Goal: Task Accomplishment & Management: Complete application form

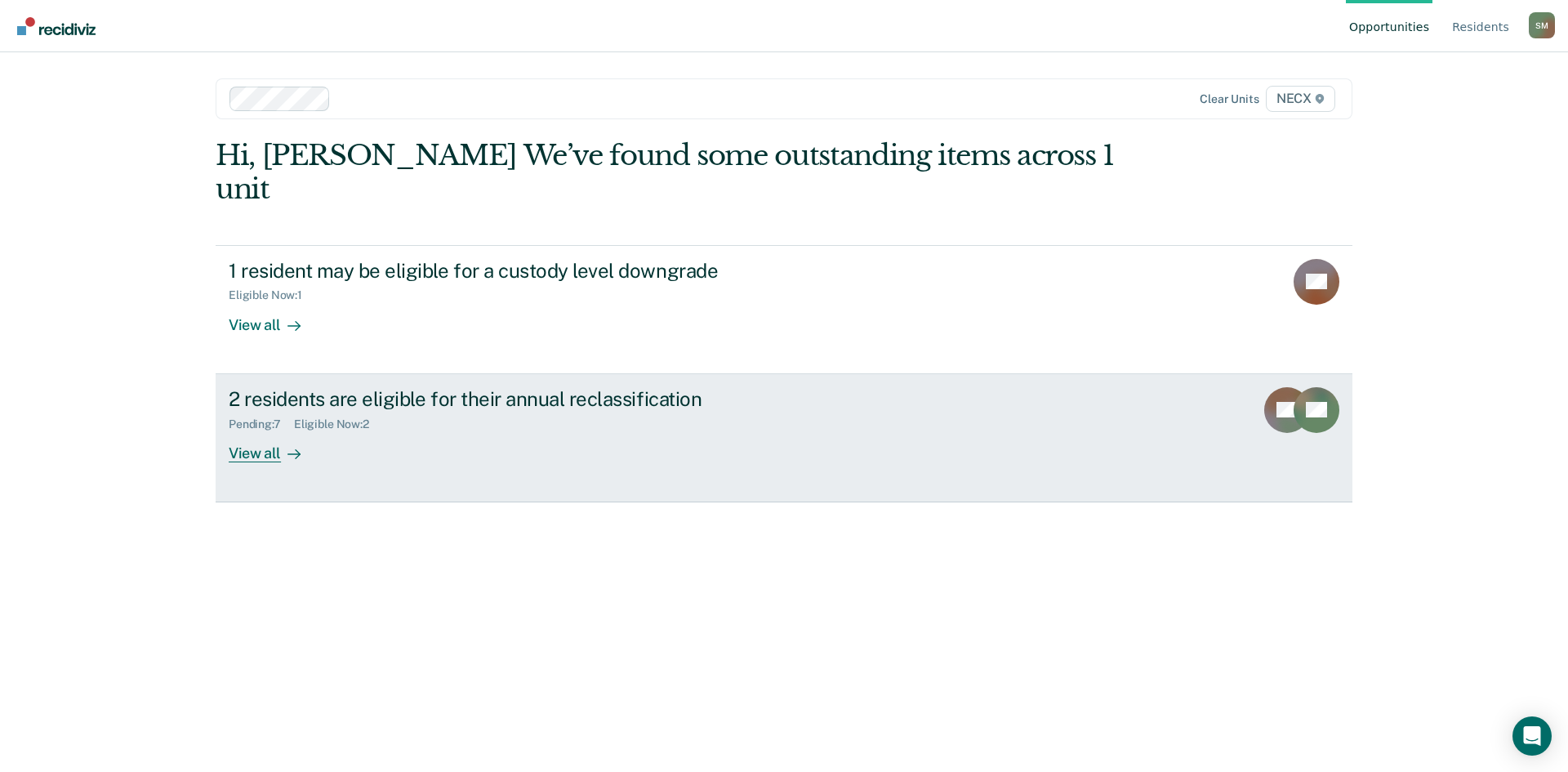
click at [249, 430] on div "View all" at bounding box center [274, 446] width 91 height 32
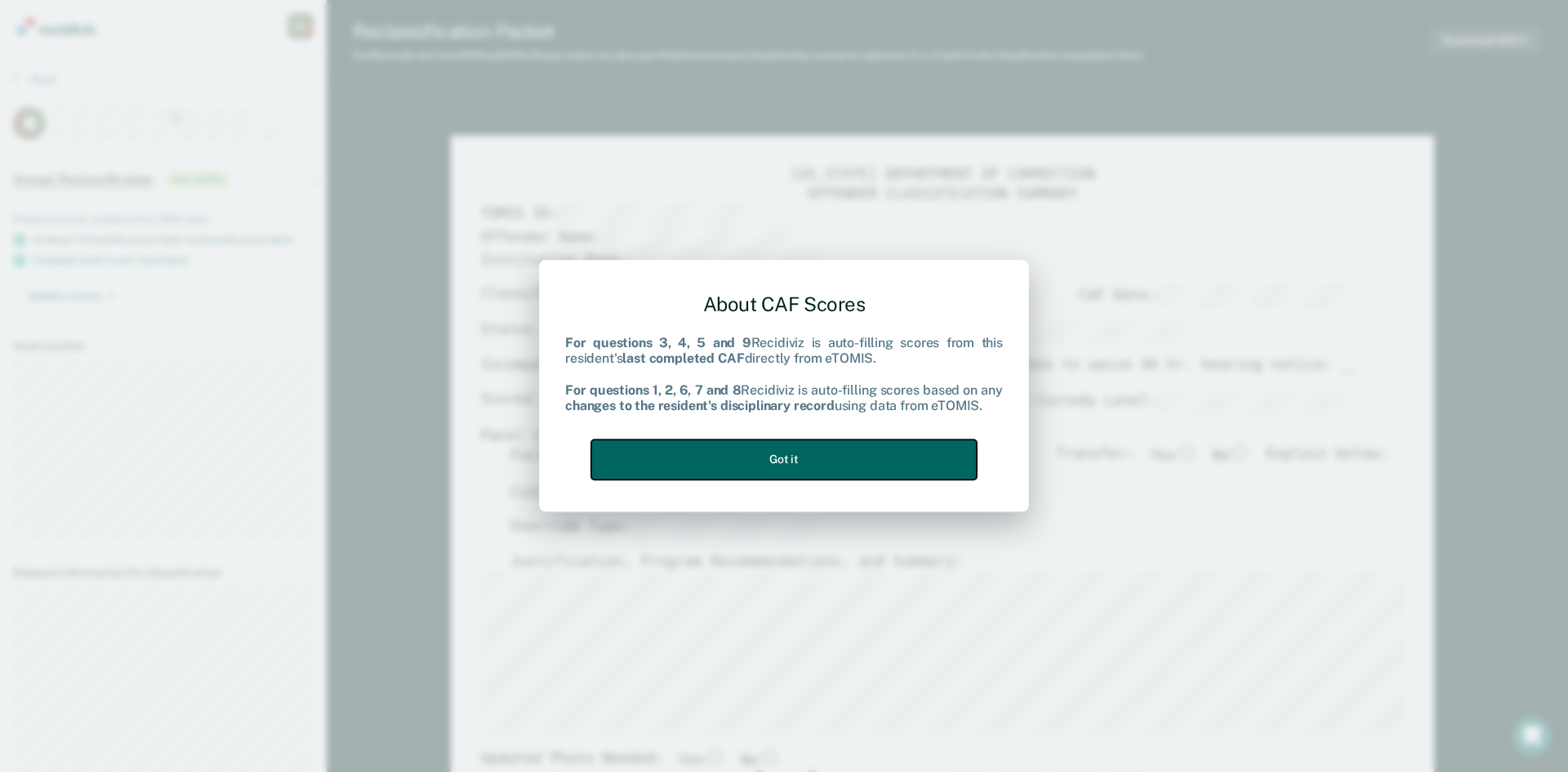
click at [707, 465] on button "Got it" at bounding box center [784, 459] width 386 height 40
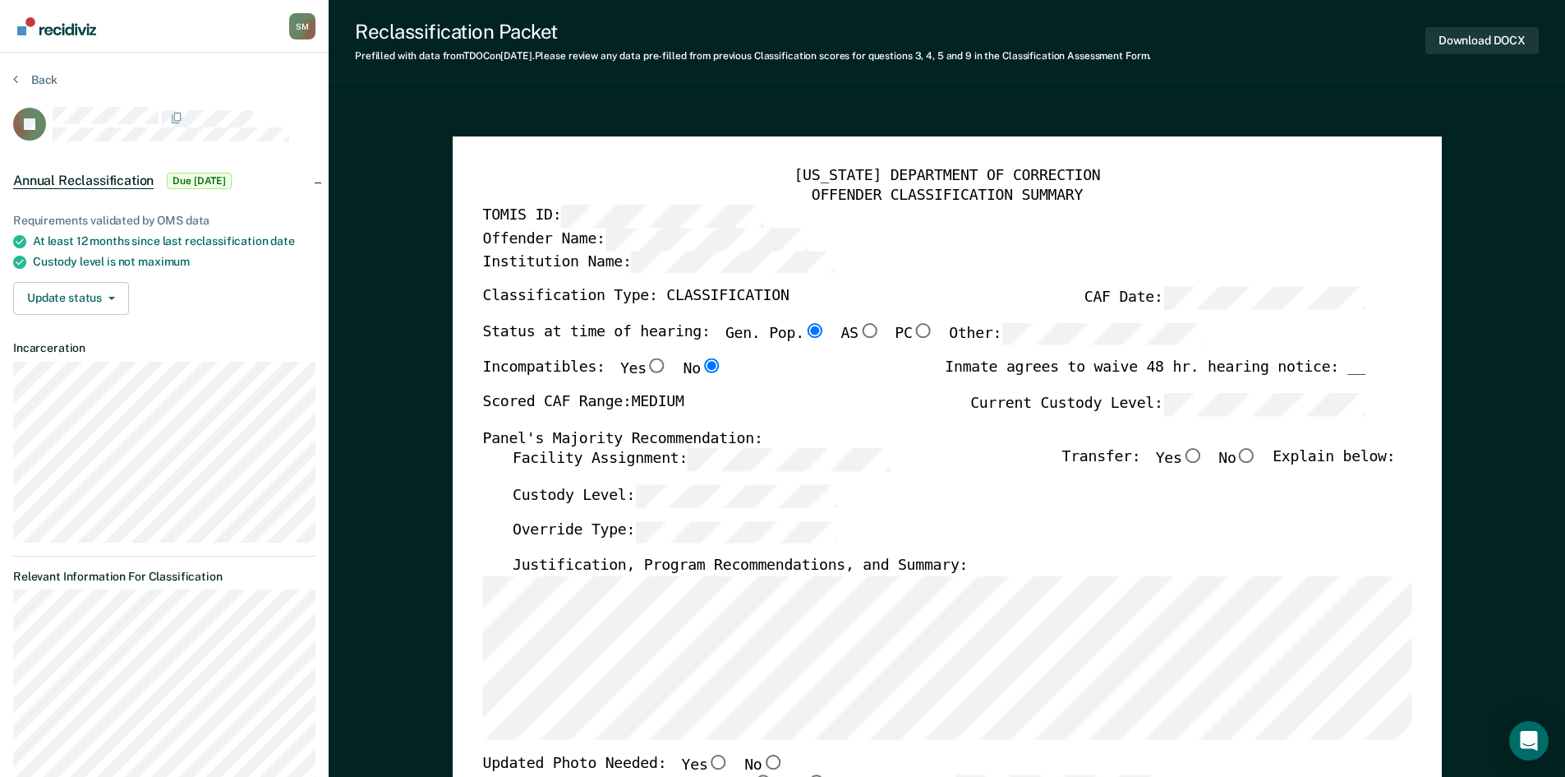
click at [1256, 455] on input "No" at bounding box center [1246, 456] width 21 height 15
type textarea "x"
radio input "true"
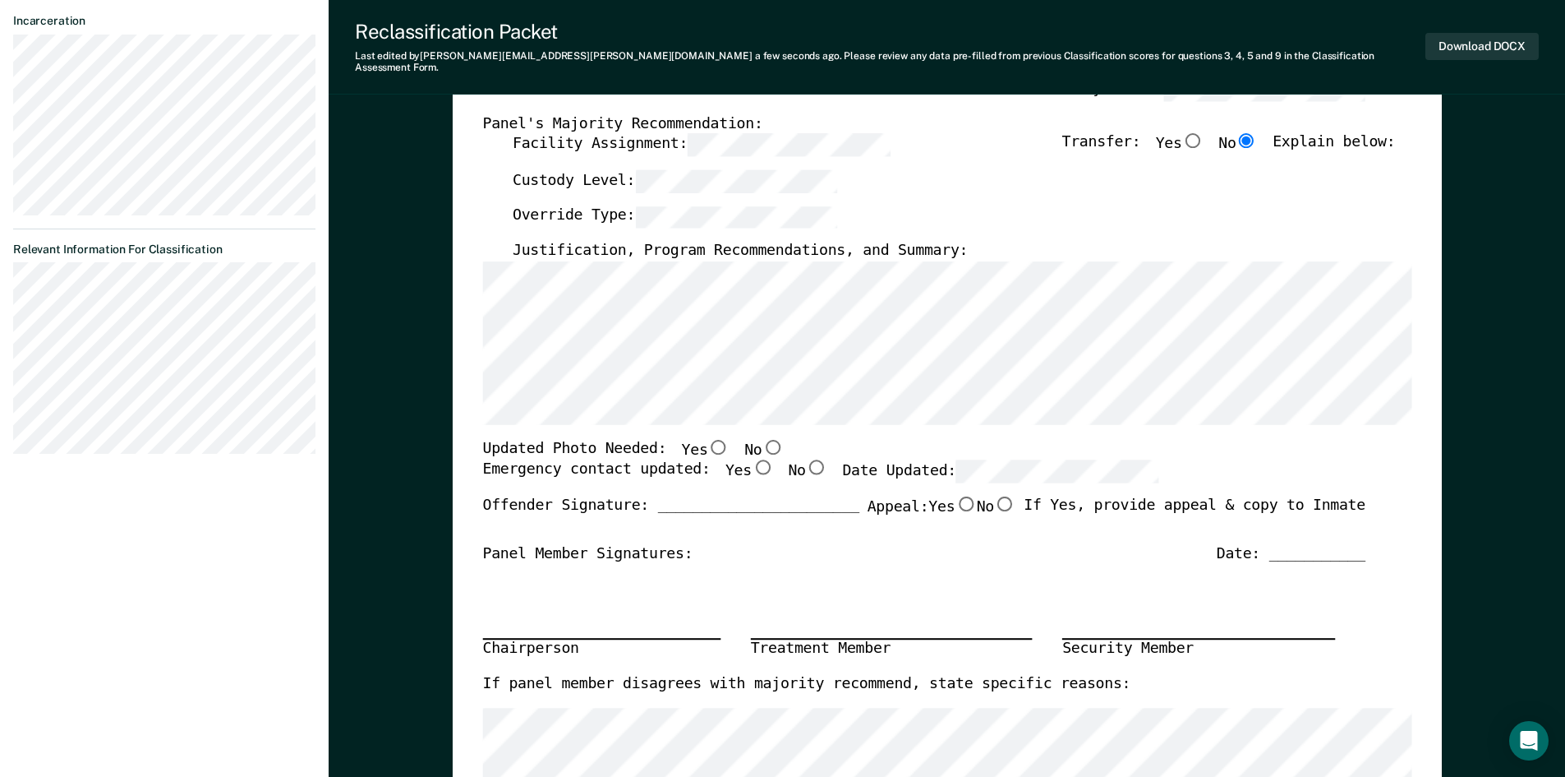
scroll to position [329, 0]
click at [751, 459] on input "Yes" at bounding box center [761, 466] width 21 height 15
type textarea "x"
radio input "true"
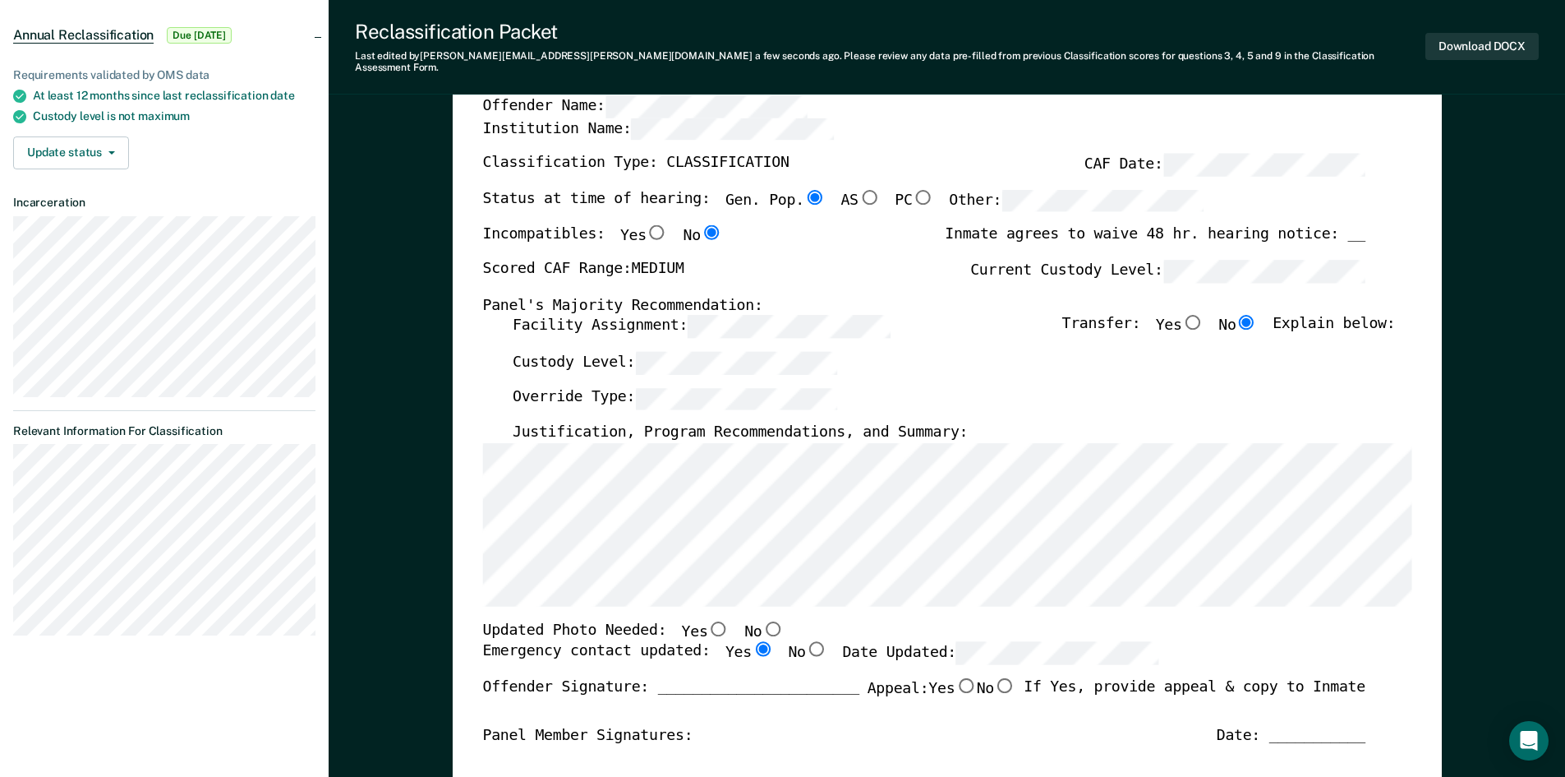
scroll to position [247, 0]
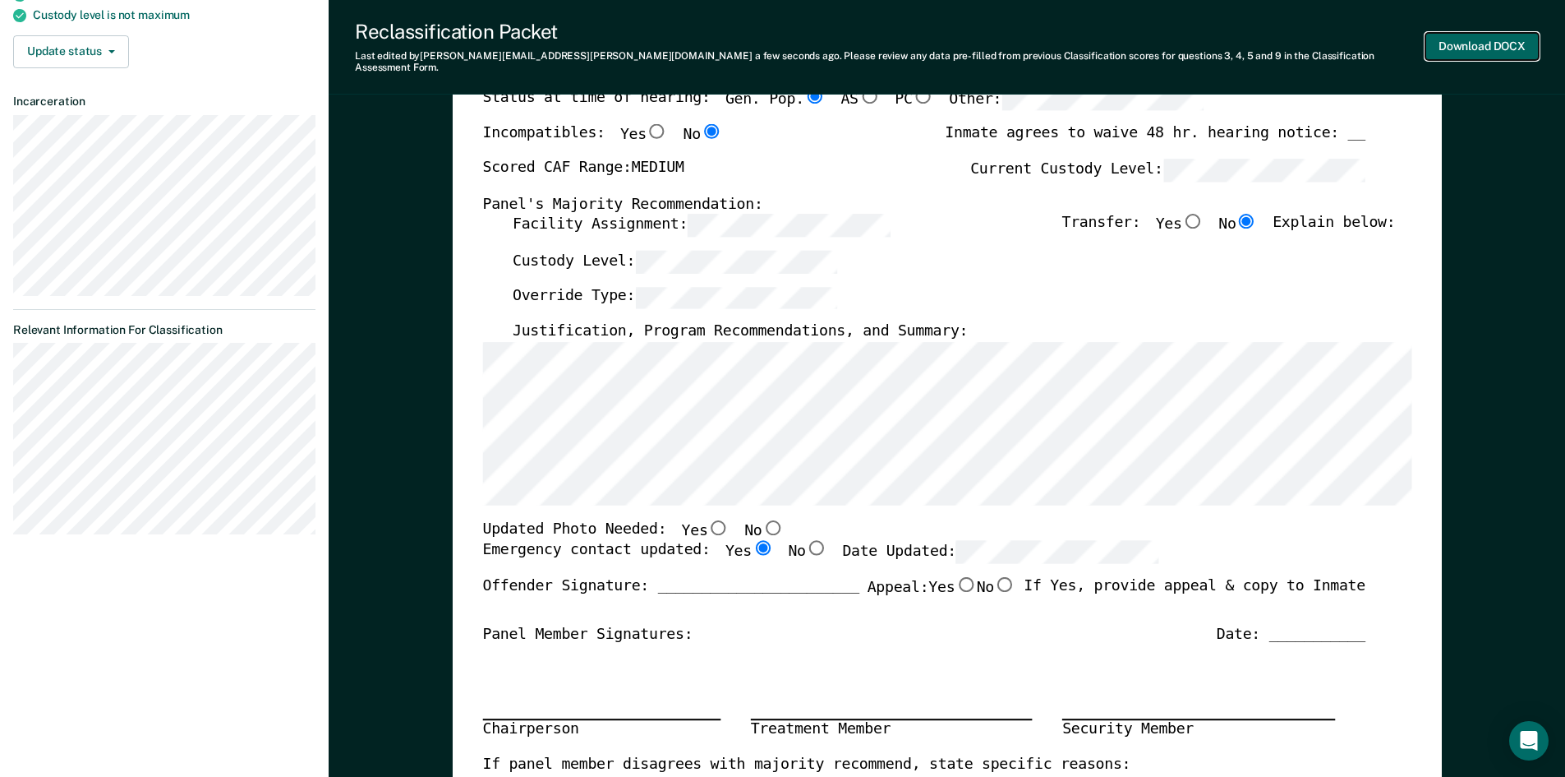
click at [1467, 35] on button "Download DOCX" at bounding box center [1482, 46] width 113 height 27
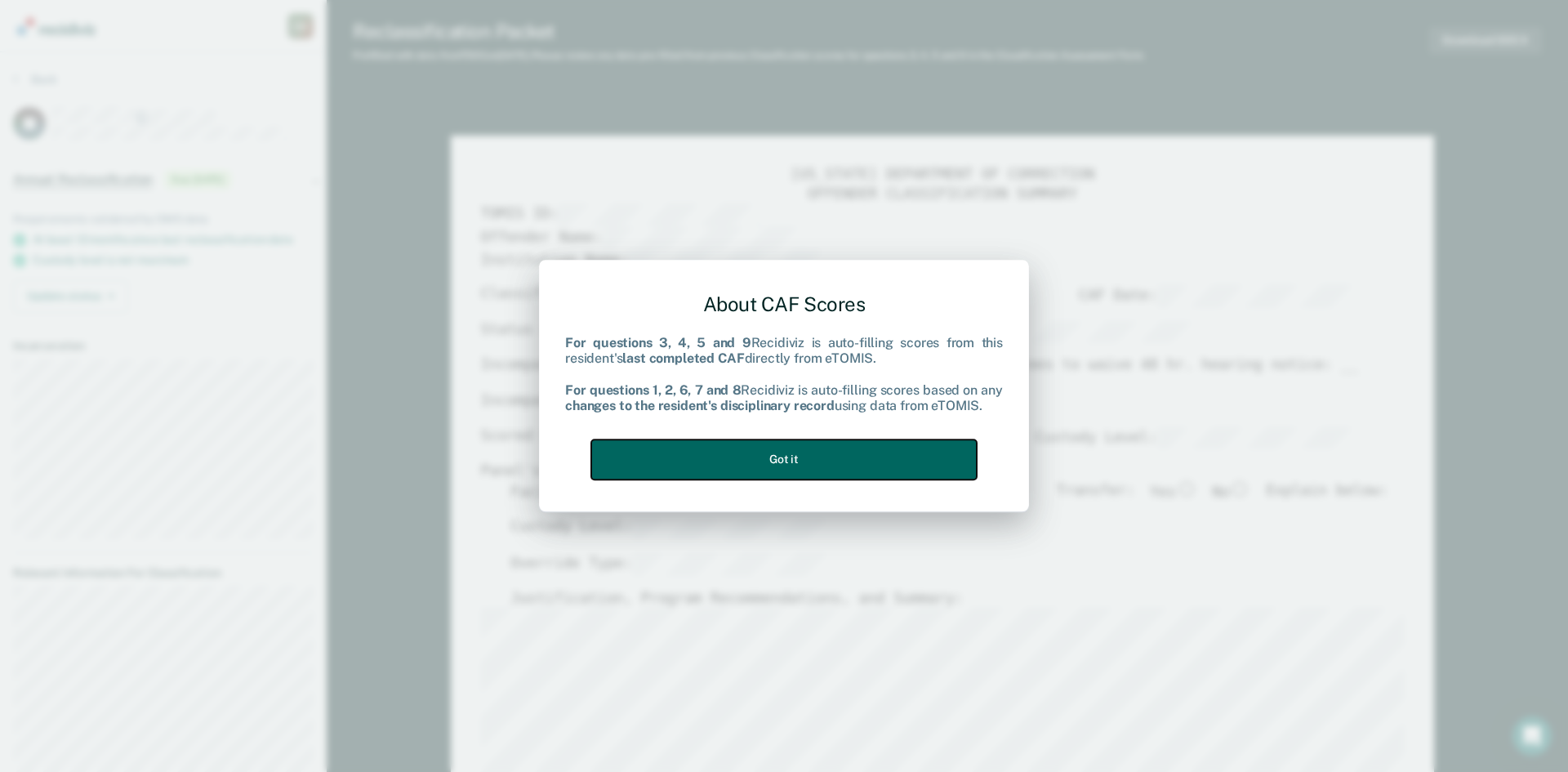
click at [749, 464] on button "Got it" at bounding box center [784, 459] width 386 height 40
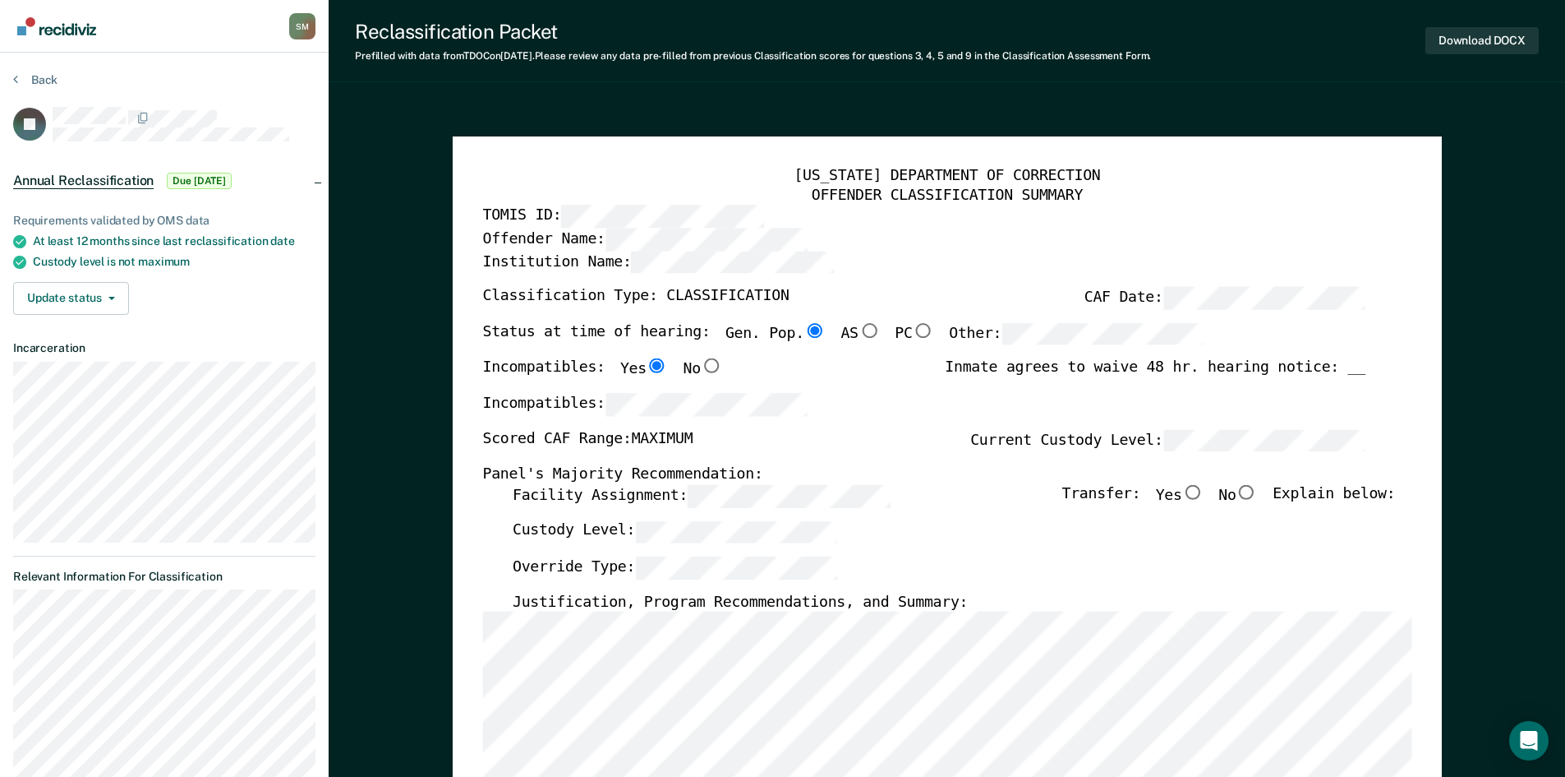
click at [1256, 500] on input "No" at bounding box center [1246, 492] width 21 height 15
type textarea "x"
radio input "true"
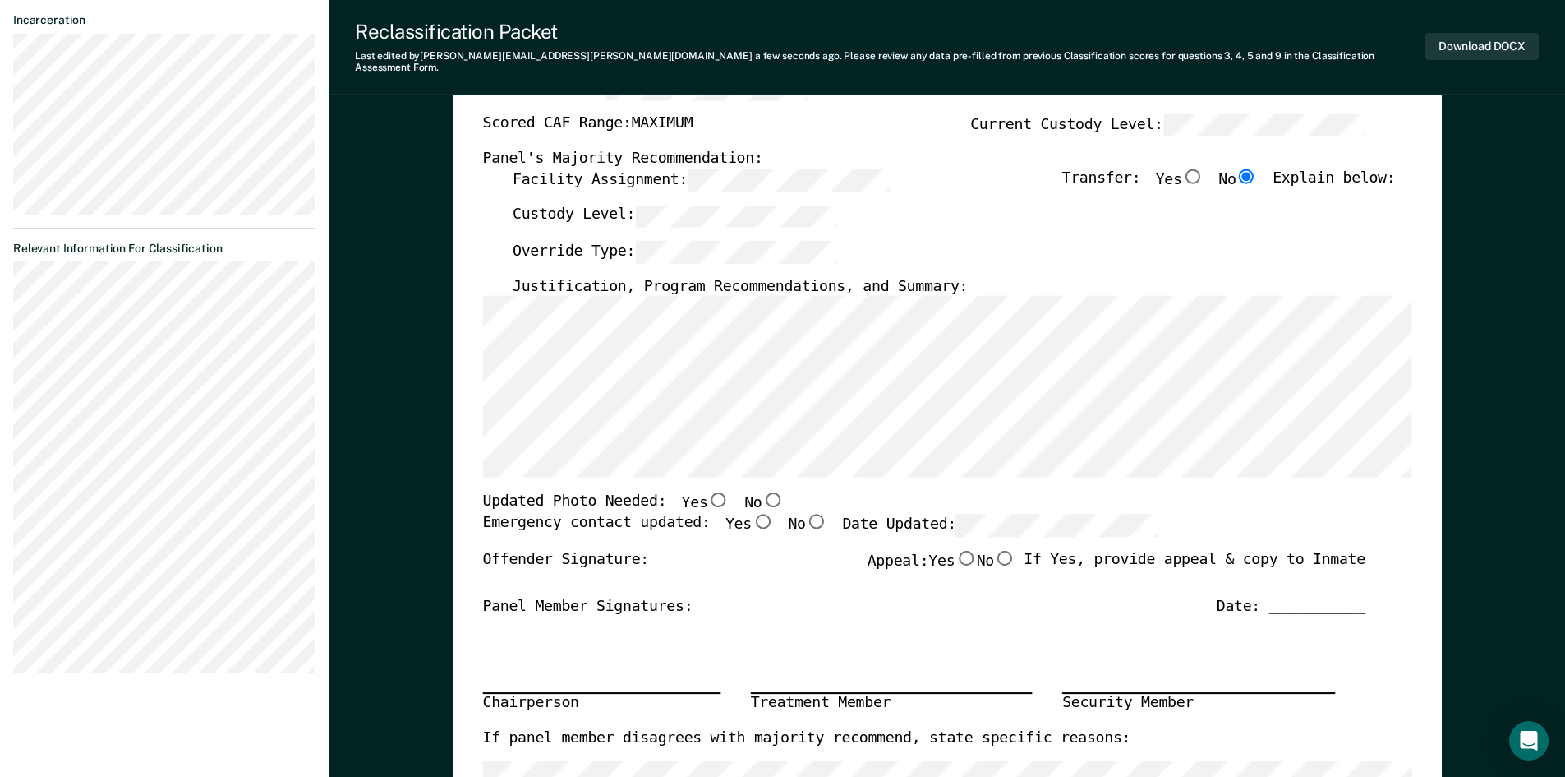
scroll to position [329, 0]
click at [751, 513] on input "Yes" at bounding box center [761, 520] width 21 height 15
type textarea "x"
radio input "true"
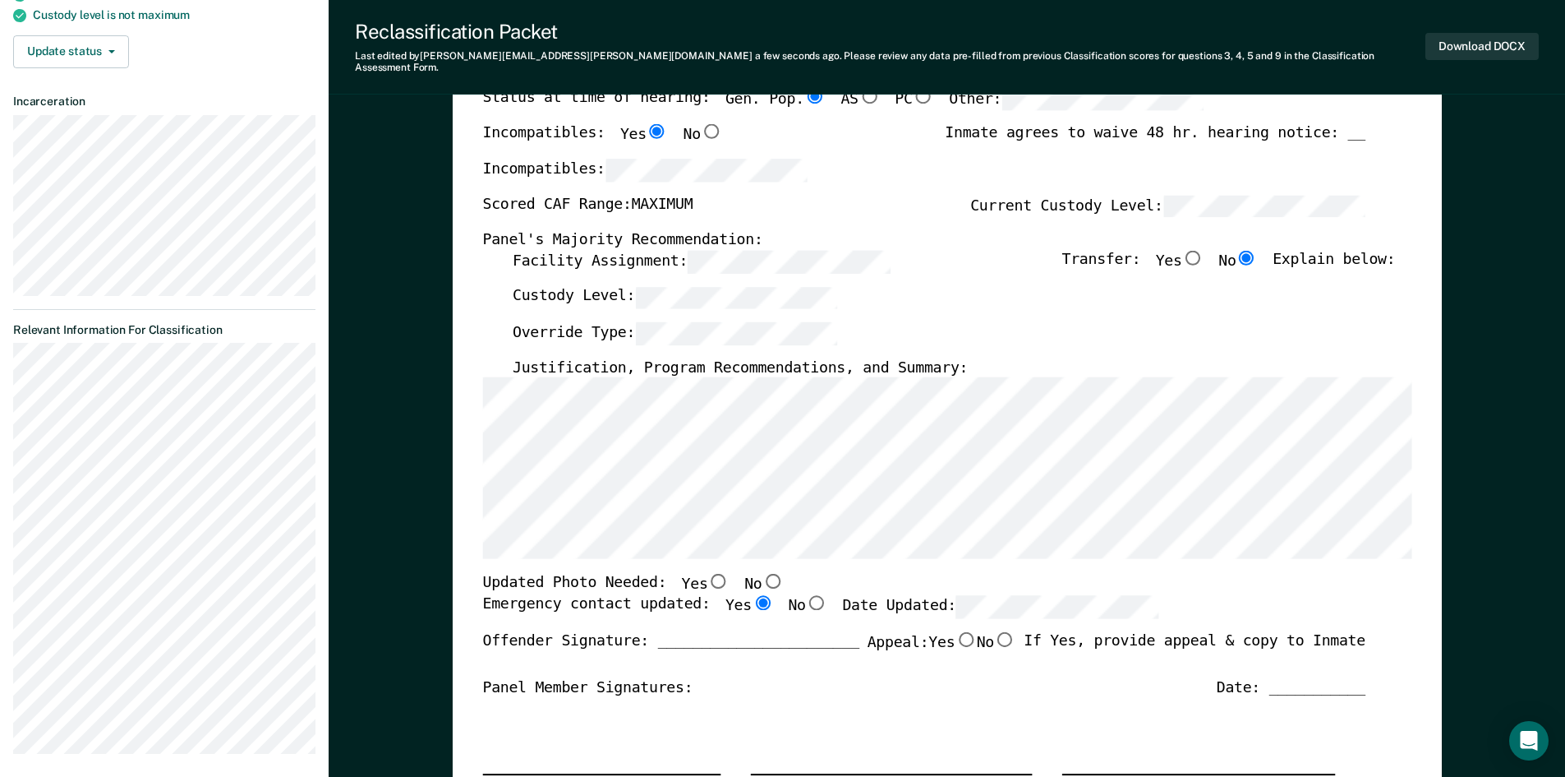
scroll to position [0, 0]
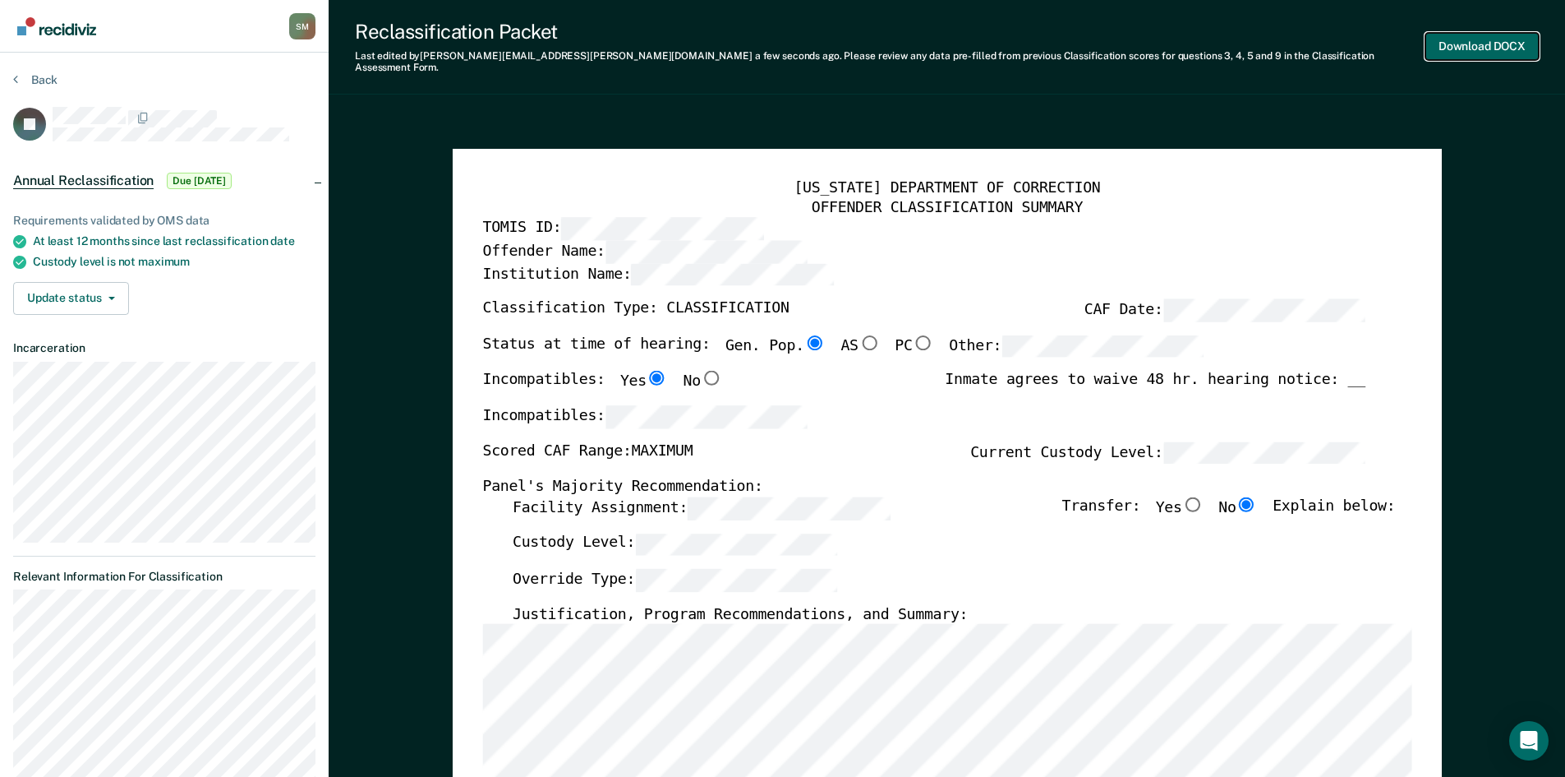
click at [1498, 39] on button "Download DOCX" at bounding box center [1482, 46] width 113 height 27
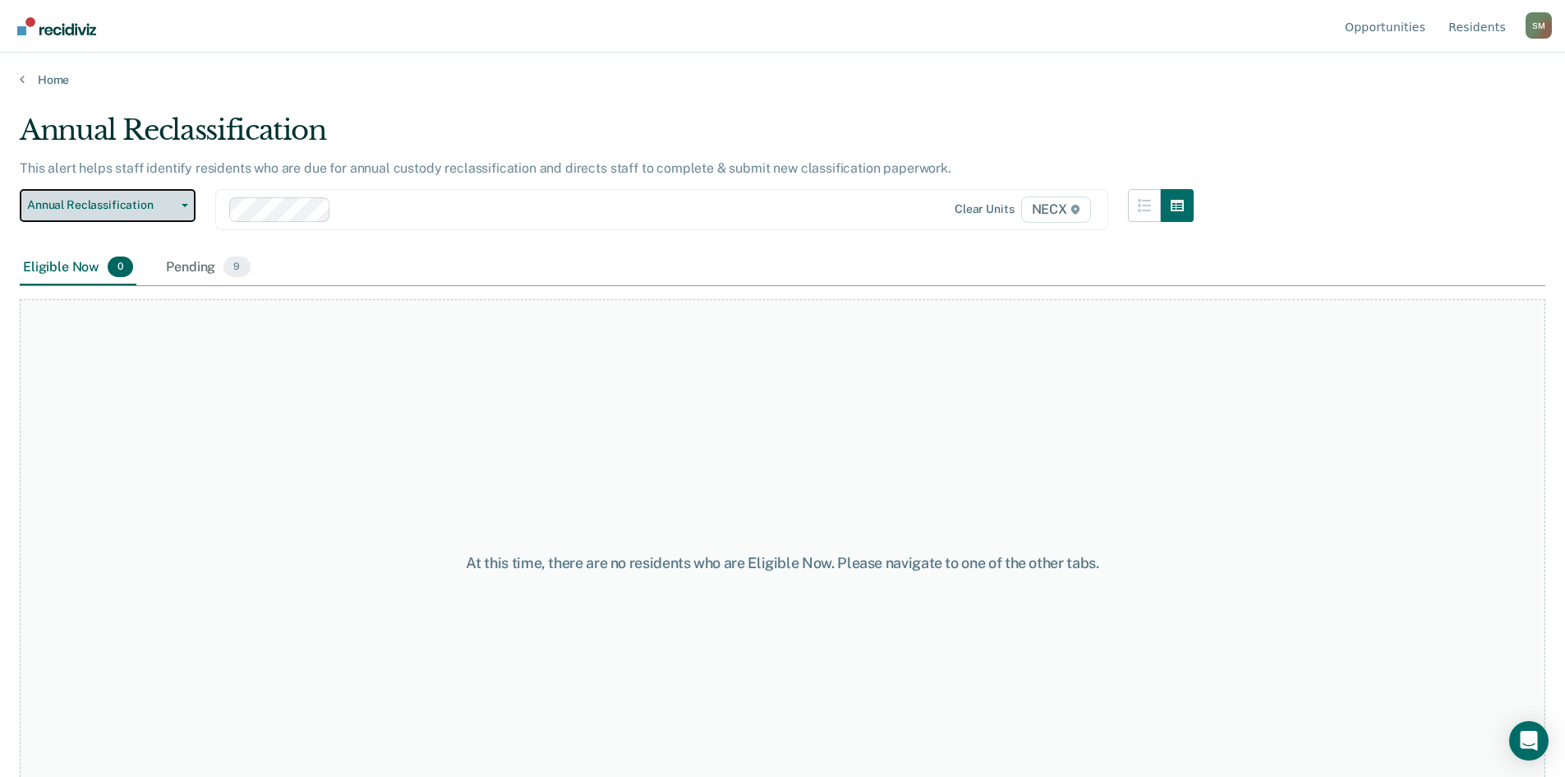
click at [112, 205] on span "Annual Reclassification" at bounding box center [101, 205] width 148 height 14
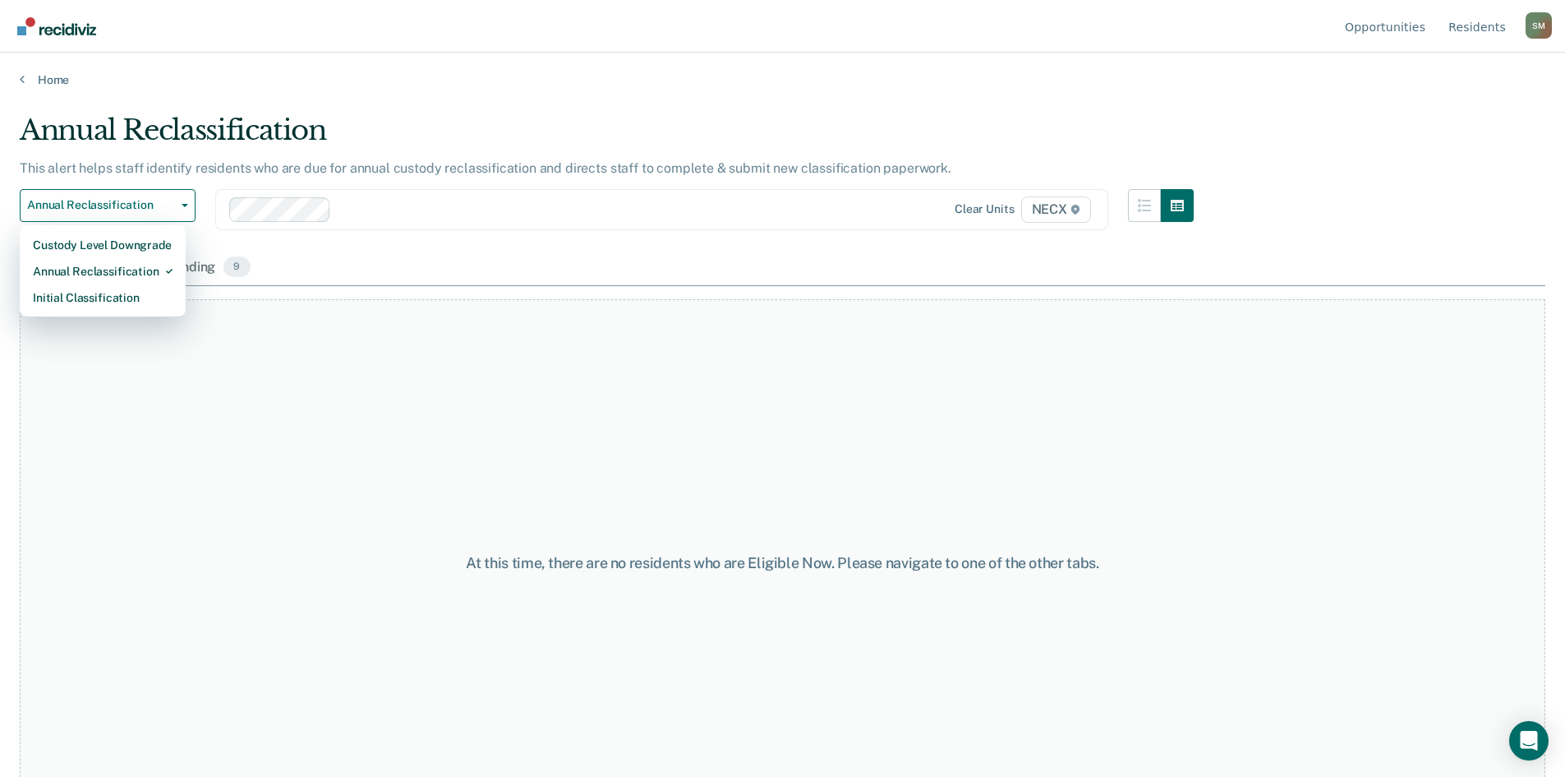
click at [135, 354] on div "At this time, there are no residents who are Eligible Now. Please navigate to o…" at bounding box center [783, 562] width 1526 height 527
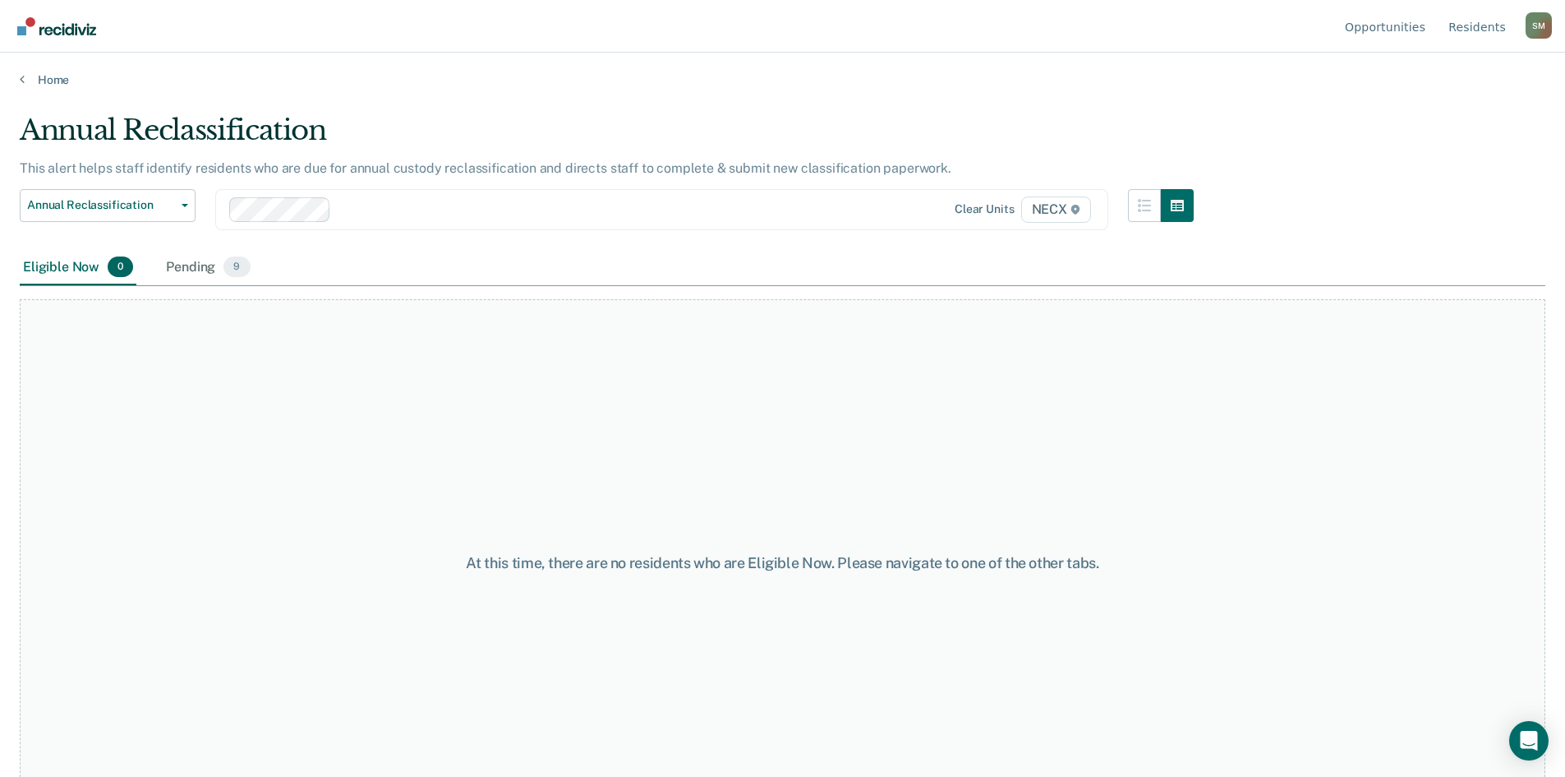
click at [44, 343] on div "At this time, there are no residents who are Eligible Now. Please navigate to o…" at bounding box center [783, 562] width 1526 height 527
click at [60, 76] on link "Home" at bounding box center [783, 79] width 1526 height 15
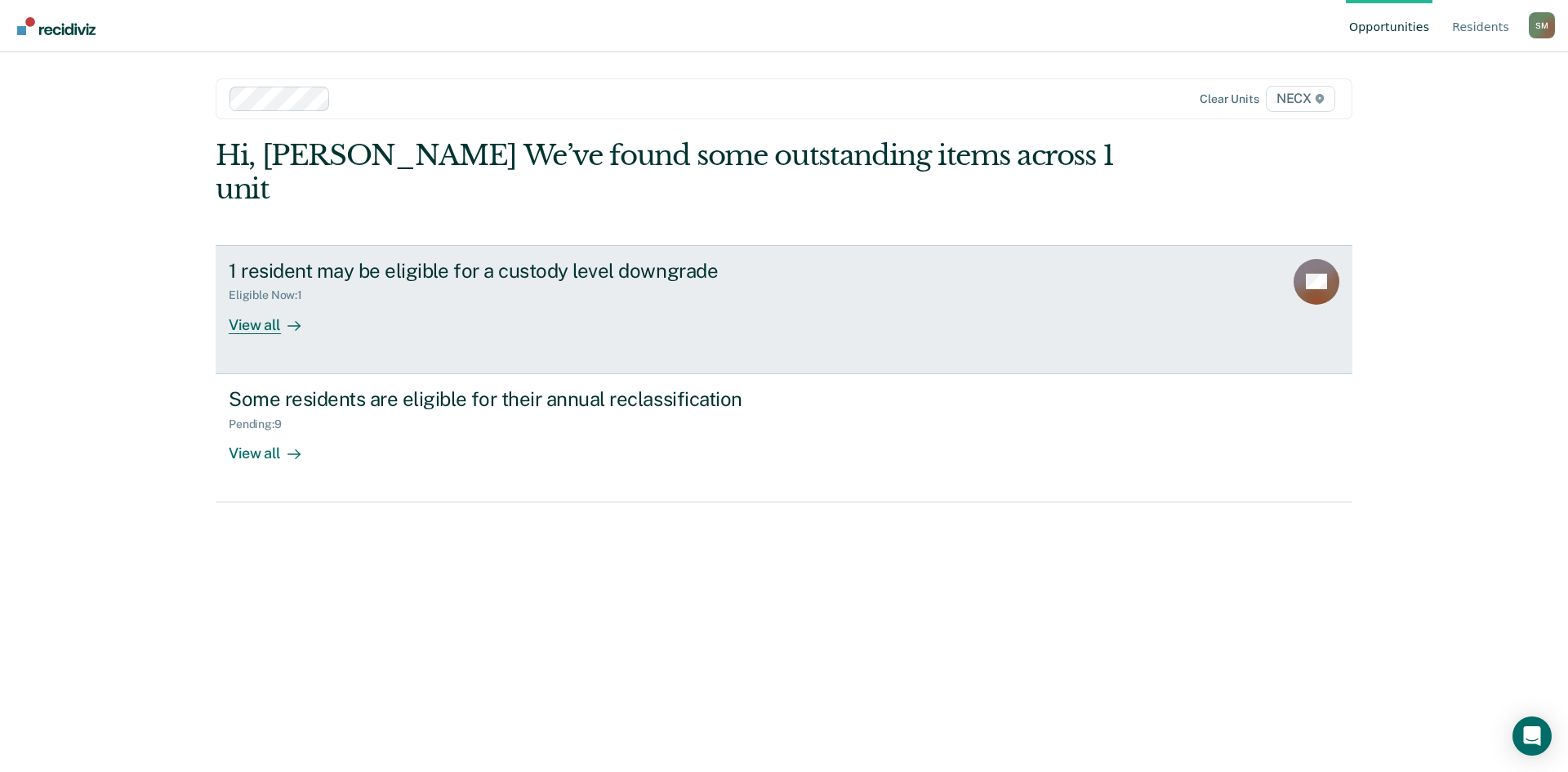
click at [397, 258] on div "1 resident may be eligible for a custody level downgrade" at bounding box center [515, 270] width 573 height 24
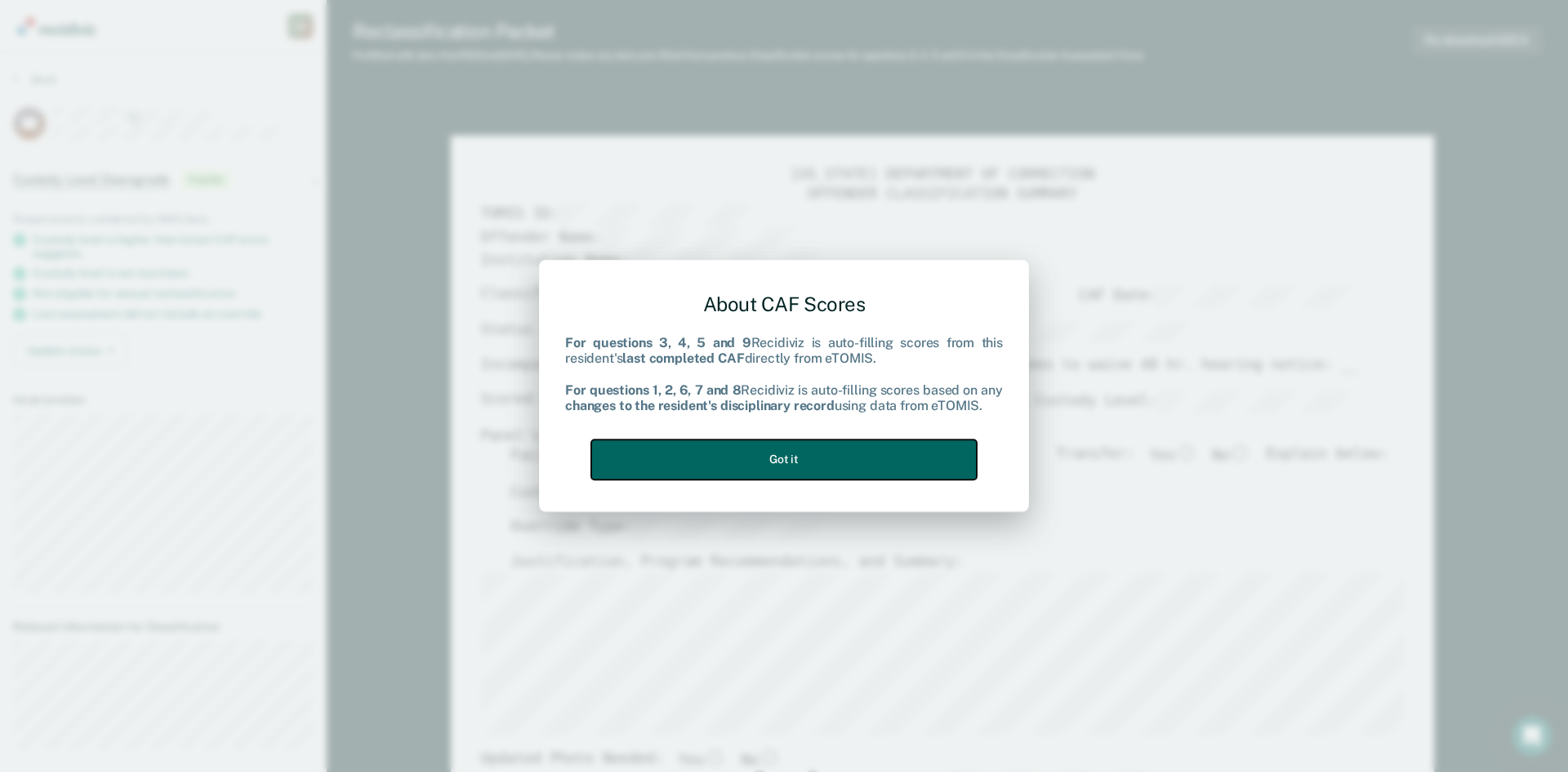
click at [860, 451] on button "Got it" at bounding box center [784, 459] width 386 height 40
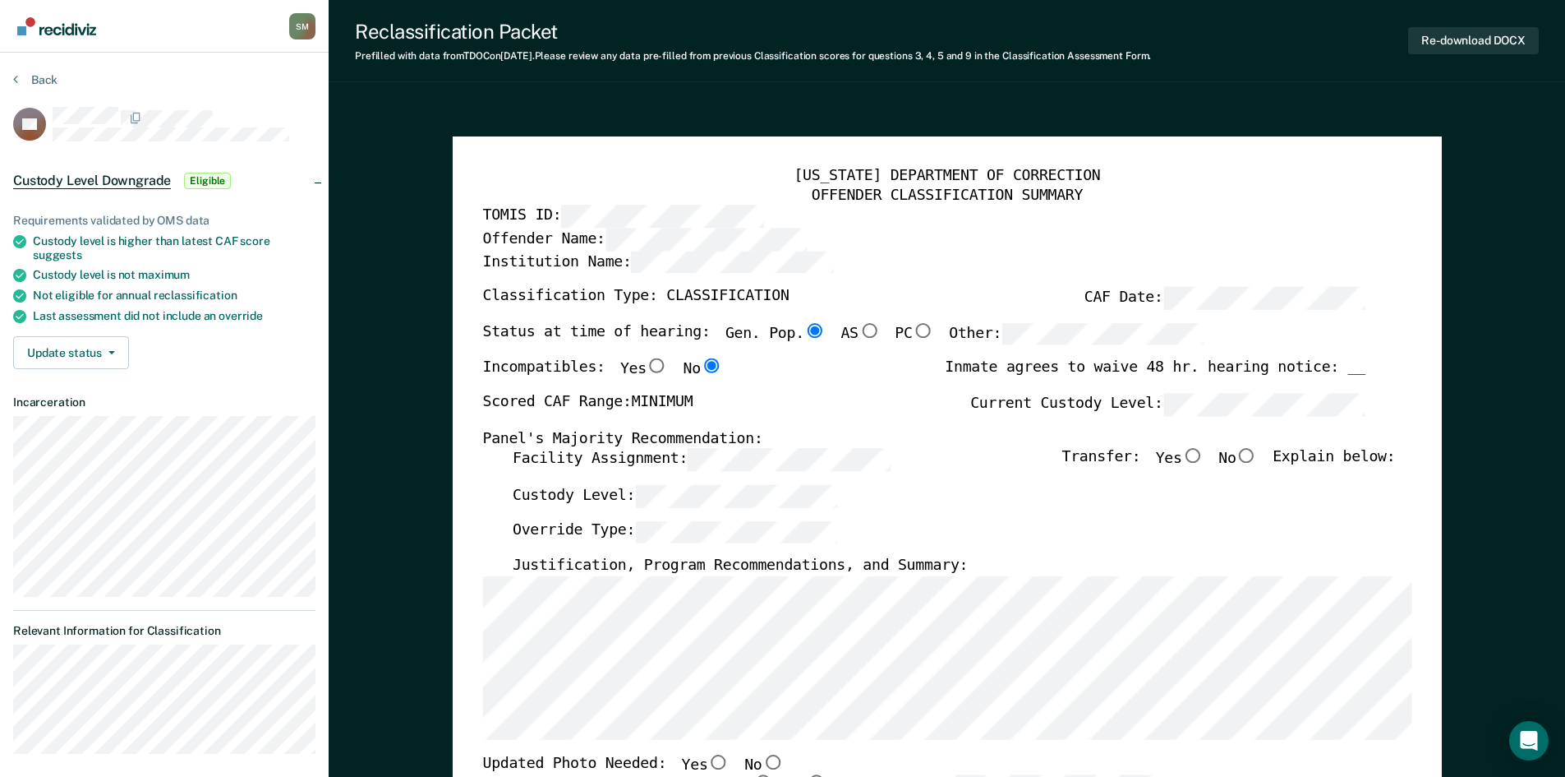
click at [1257, 459] on input "No" at bounding box center [1246, 456] width 21 height 15
type textarea "x"
radio input "true"
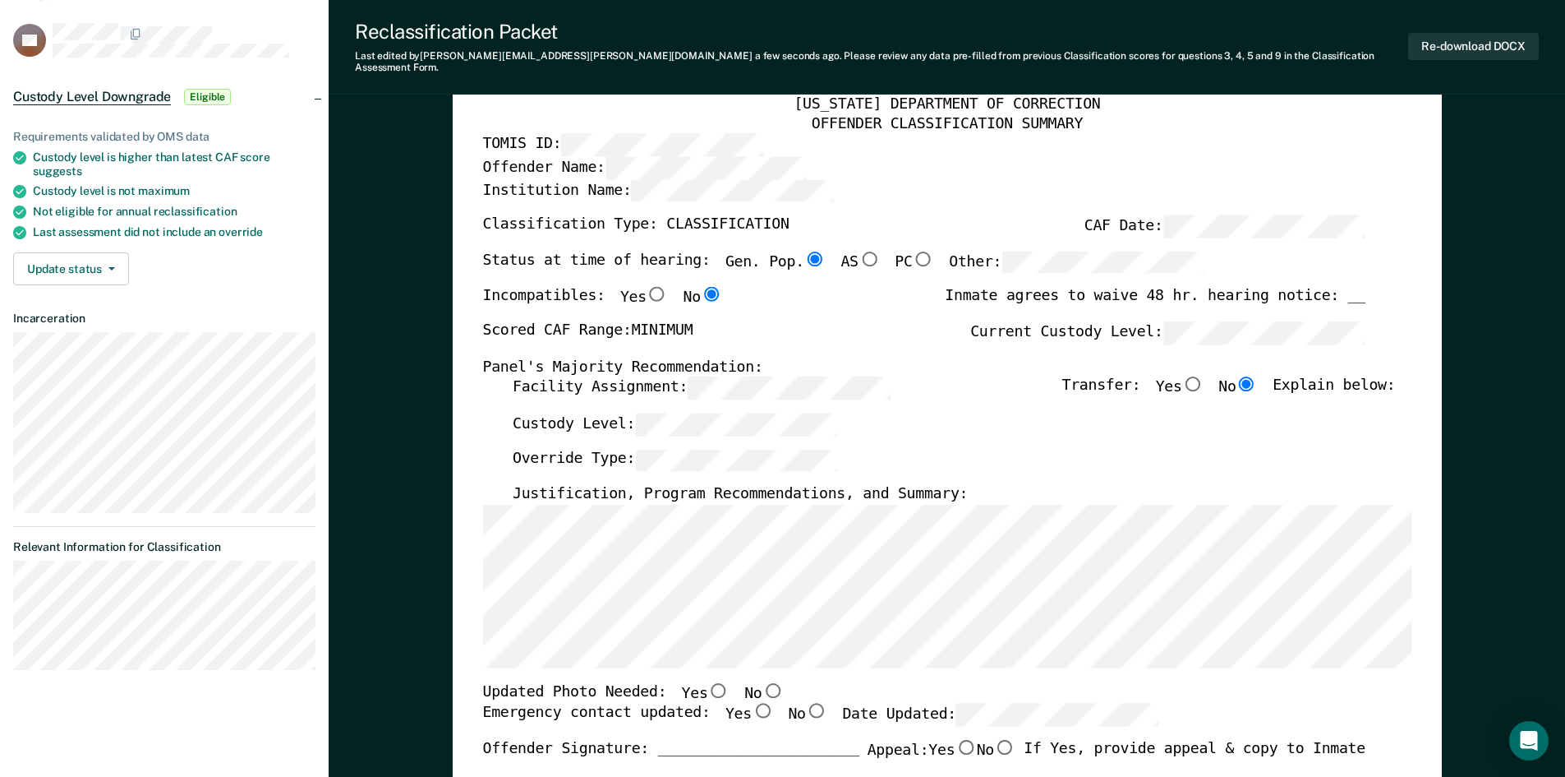
scroll to position [82, 0]
click at [650, 119] on div "[US_STATE] DEPARTMENT OF CORRECTION OFFENDER CLASSIFICATION SUMMARY TOMIS ID: O…" at bounding box center [946, 699] width 929 height 1207
drag, startPoint x: 646, startPoint y: 121, endPoint x: 571, endPoint y: 159, distance: 84.2
click at [571, 159] on label "Offender Name:" at bounding box center [644, 169] width 325 height 23
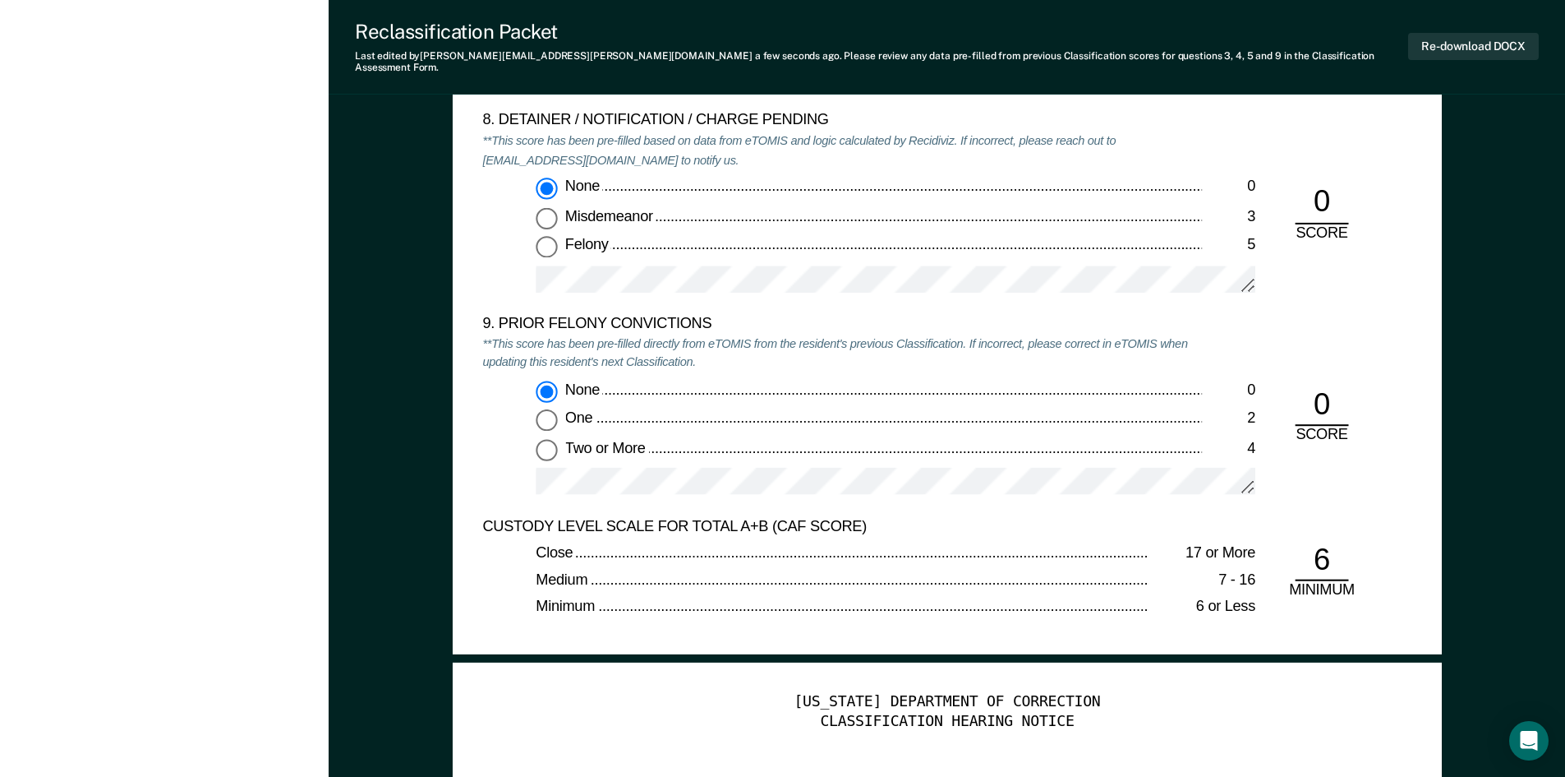
scroll to position [3533, 0]
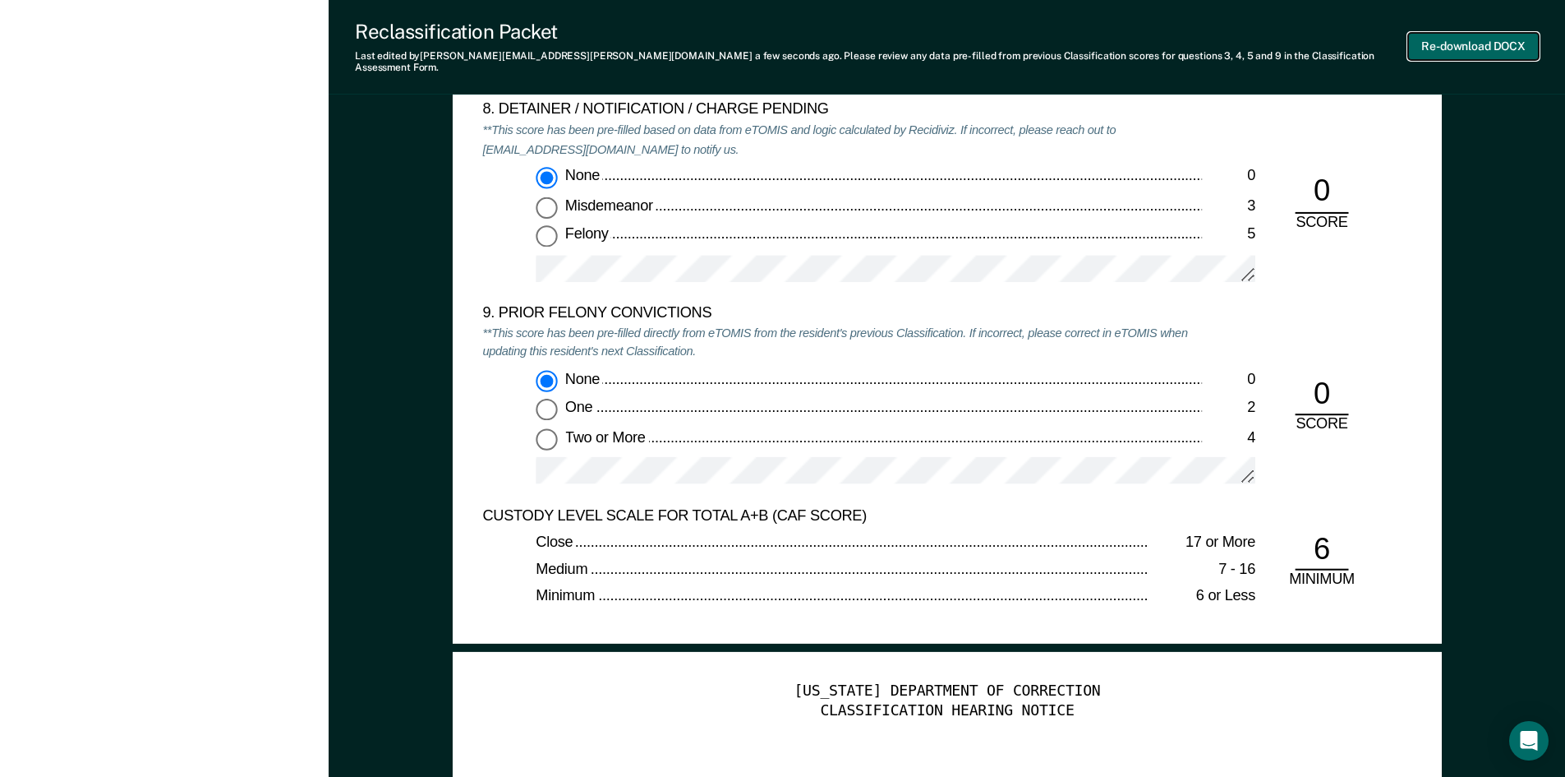
click at [1484, 39] on button "Re-download DOCX" at bounding box center [1473, 46] width 131 height 27
type textarea "x"
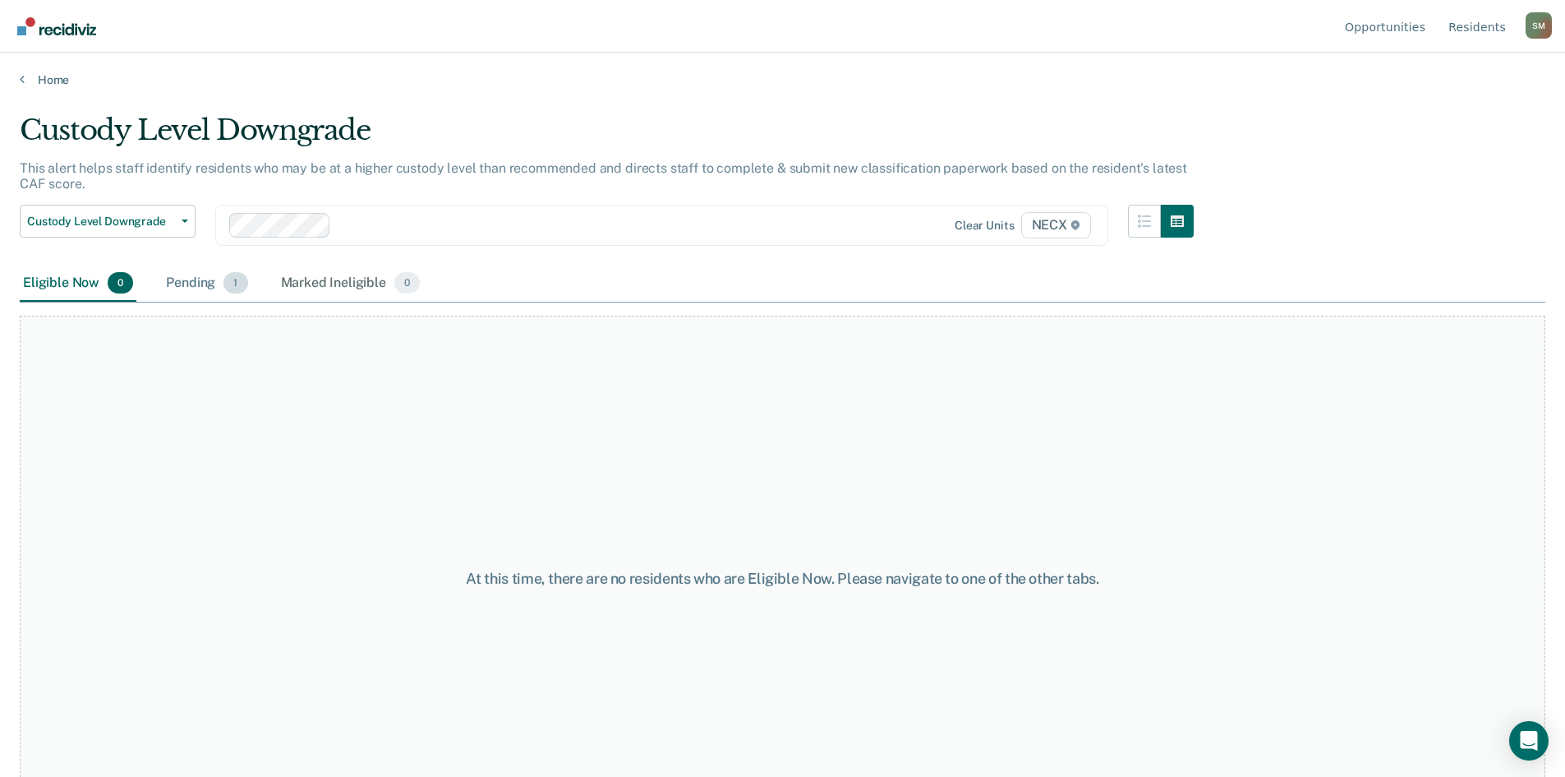
click at [219, 272] on div "Pending 1" at bounding box center [207, 283] width 88 height 36
